Goal: Navigation & Orientation: Find specific page/section

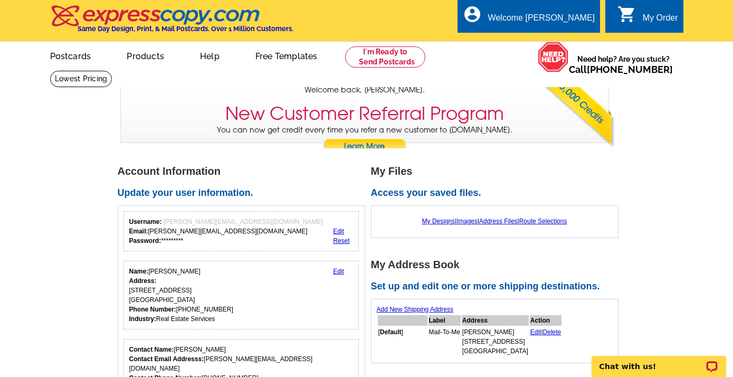
click at [638, 12] on link "0 shopping_cart My Order" at bounding box center [647, 18] width 61 height 13
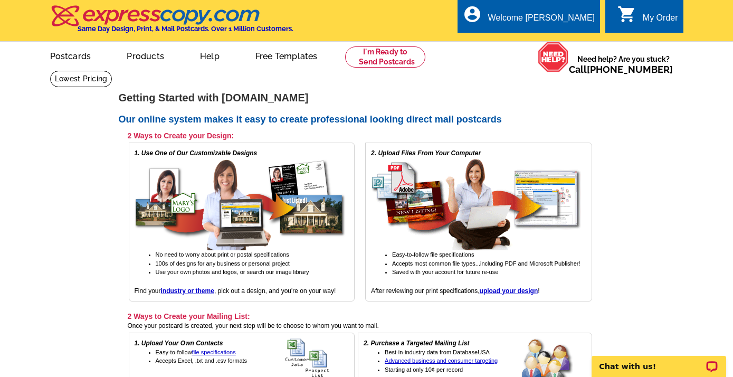
click at [662, 17] on div "My Order" at bounding box center [660, 20] width 35 height 15
click at [555, 37] on ul "My Account Logout" at bounding box center [570, 49] width 59 height 45
click at [558, 40] on link "My Account" at bounding box center [568, 40] width 45 height 9
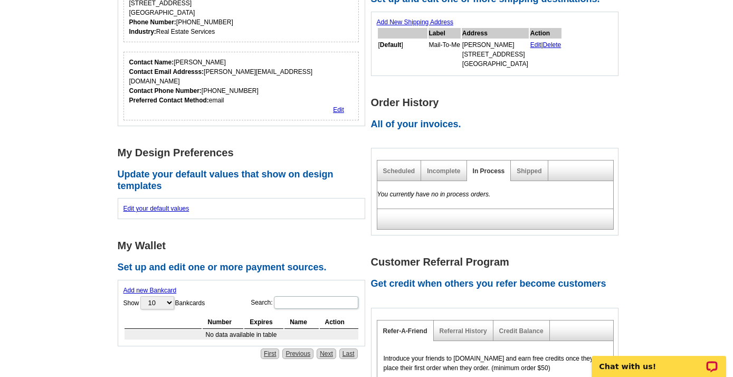
scroll to position [208, 0]
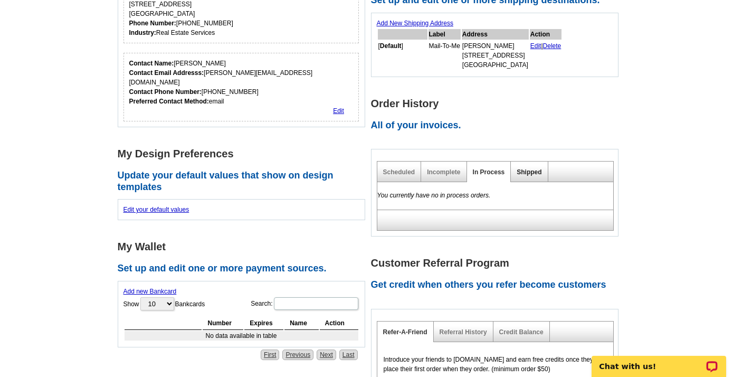
click at [530, 173] on link "Shipped" at bounding box center [529, 171] width 25 height 7
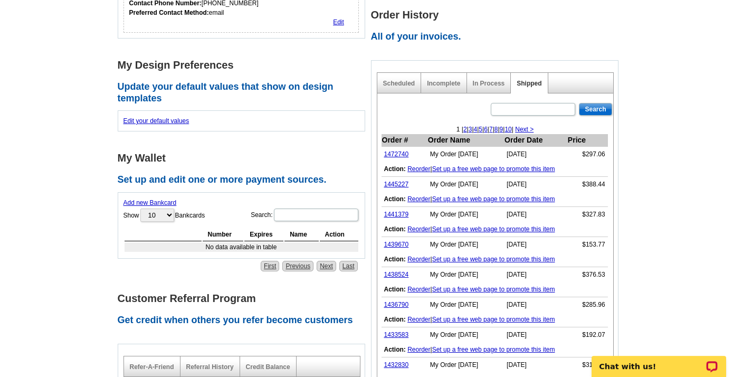
scroll to position [296, 0]
